Goal: Information Seeking & Learning: Learn about a topic

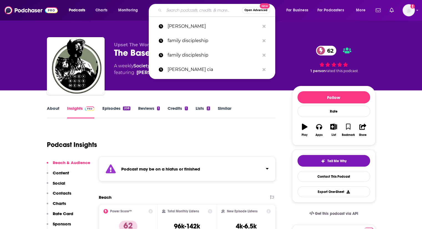
paste input "Focus on Parenting Podcast"
type input "Focus on Parenting Podcast"
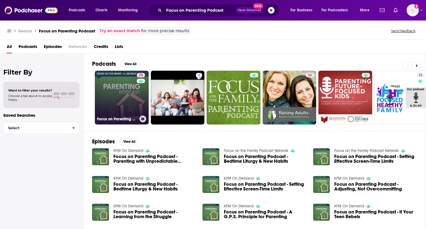
click at [129, 95] on link "73 Focus on Parenting Podcast" at bounding box center [122, 98] width 54 height 54
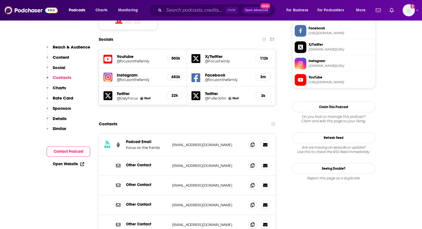
scroll to position [472, 0]
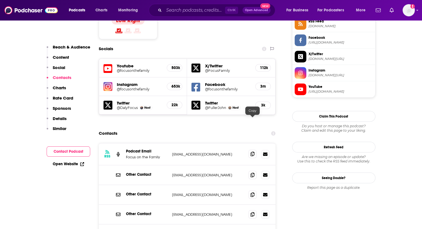
click at [251, 152] on icon at bounding box center [253, 154] width 4 height 4
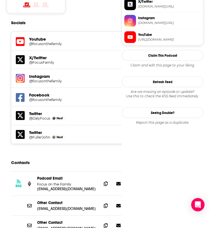
scroll to position [583, 0]
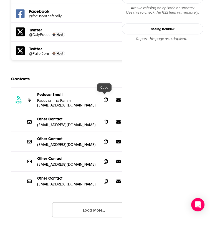
click at [106, 97] on span at bounding box center [106, 99] width 8 height 8
